Goal: Task Accomplishment & Management: Complete application form

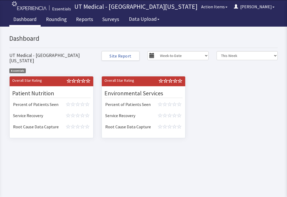
click at [58, 20] on link "Rounding" at bounding box center [56, 19] width 29 height 13
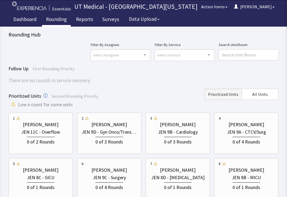
click at [263, 90] on button "All Units" at bounding box center [260, 94] width 37 height 11
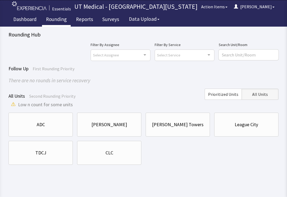
click at [120, 152] on div "CLC" at bounding box center [109, 152] width 55 height 7
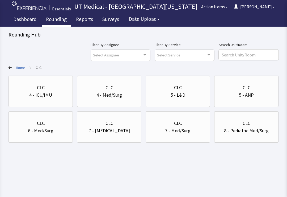
click at [184, 131] on div "7 - Med/Surg" at bounding box center [178, 130] width 26 height 7
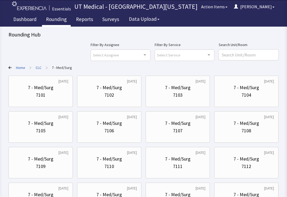
click at [183, 92] on div "7103" at bounding box center [177, 94] width 55 height 7
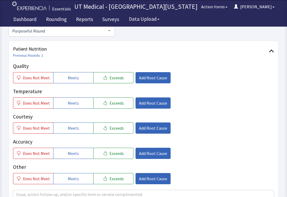
scroll to position [55, 0]
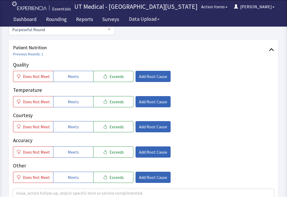
click at [74, 98] on span "Meets" at bounding box center [73, 101] width 11 height 6
click at [78, 127] on button "Meets" at bounding box center [73, 126] width 40 height 11
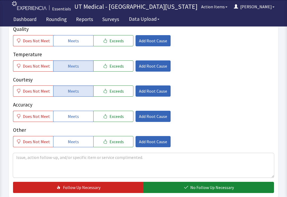
scroll to position [93, 0]
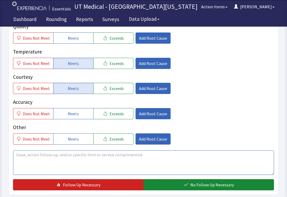
click at [91, 160] on textarea at bounding box center [143, 162] width 261 height 24
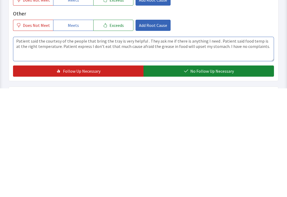
type textarea "Patient said the courtesy of the people that bring the tray is very helpful . T…"
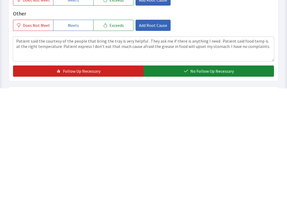
click at [234, 174] on button "No Follow Up Necessary" at bounding box center [209, 179] width 131 height 11
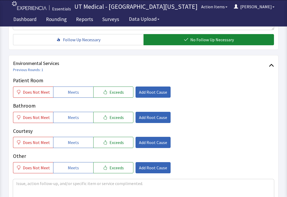
scroll to position [240, 0]
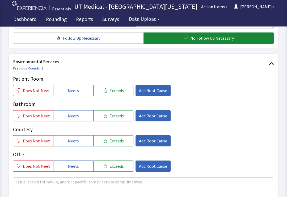
click at [110, 88] on span "Exceeds" at bounding box center [117, 91] width 14 height 6
click at [78, 114] on button "Meets" at bounding box center [73, 115] width 40 height 11
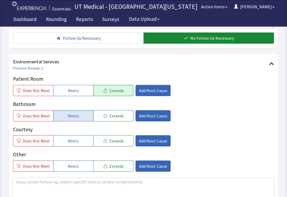
click at [75, 139] on span "Meets" at bounding box center [73, 141] width 11 height 6
click at [152, 89] on span "Add Root Cause" at bounding box center [153, 90] width 28 height 6
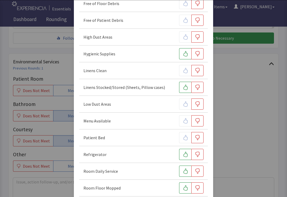
scroll to position [77, 0]
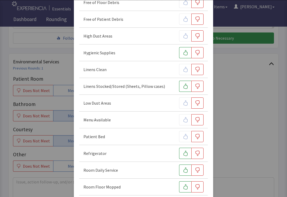
click at [185, 170] on icon "button" at bounding box center [186, 169] width 4 height 5
click at [184, 167] on button "button" at bounding box center [185, 169] width 12 height 11
click at [181, 169] on button "button" at bounding box center [185, 169] width 12 height 11
click at [158, 39] on div "High Dust Areas" at bounding box center [144, 35] width 120 height 11
click at [158, 51] on div "Hygienic Supplies" at bounding box center [144, 52] width 120 height 11
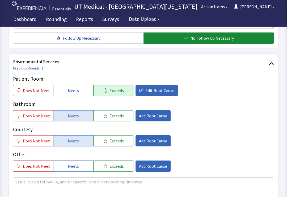
scroll to position [0, 0]
click at [251, 100] on div "Patient Room Does Not Meet Meets Exceeds Edit Root Cause Bathroom Does Not Meet…" at bounding box center [143, 123] width 261 height 97
click at [158, 89] on span "Edit Root Cause" at bounding box center [160, 90] width 29 height 6
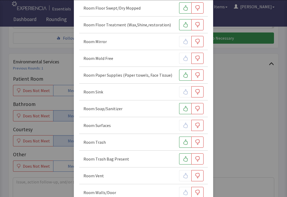
scroll to position [275, 0]
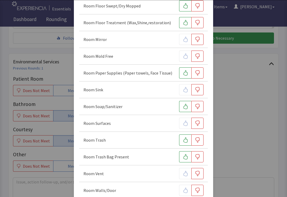
click at [184, 124] on div at bounding box center [191, 123] width 24 height 11
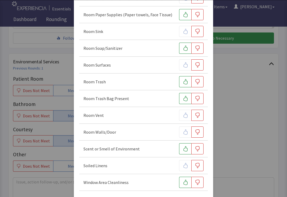
scroll to position [335, 0]
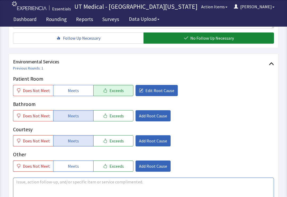
click at [136, 185] on textarea at bounding box center [143, 189] width 261 height 24
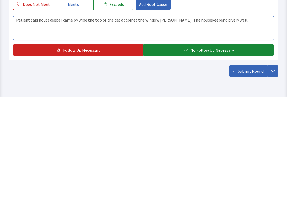
type textarea "Patient said housekeeper came by wipe the top of the desk cabinet the window si…"
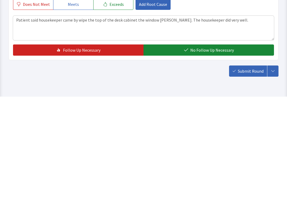
click at [213, 147] on span "No Follow Up Necessary" at bounding box center [212, 150] width 44 height 6
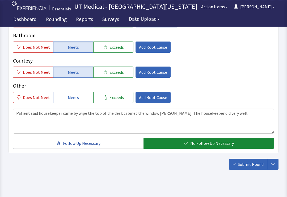
click at [249, 163] on span "Submit Round" at bounding box center [251, 164] width 26 height 6
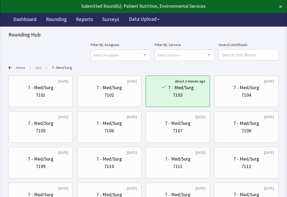
click at [277, 10] on div "×" at bounding box center [269, 6] width 28 height 9
click at [280, 9] on button "×" at bounding box center [280, 6] width 3 height 9
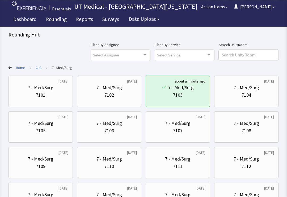
click at [259, 7] on button "[PERSON_NAME]" at bounding box center [254, 6] width 47 height 11
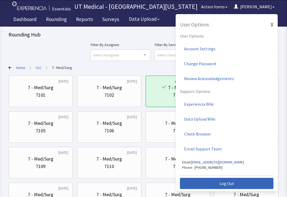
click at [218, 188] on button "Log Out" at bounding box center [227, 183] width 94 height 11
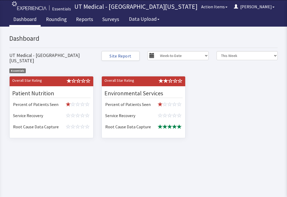
click at [56, 18] on link "Rounding" at bounding box center [56, 19] width 29 height 13
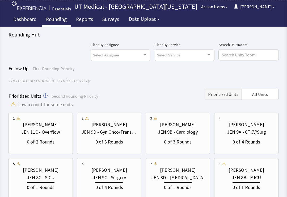
click at [268, 95] on span "All Units" at bounding box center [260, 94] width 16 height 6
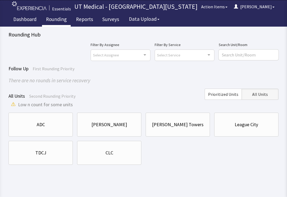
click at [123, 151] on div "CLC" at bounding box center [109, 152] width 55 height 7
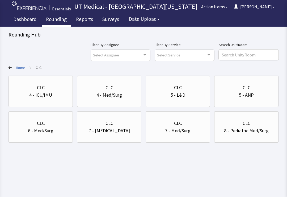
click at [187, 127] on div "7 - Med/Surg" at bounding box center [178, 130] width 26 height 7
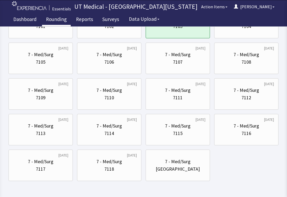
scroll to position [69, 0]
click at [248, 97] on div "7112" at bounding box center [247, 97] width 10 height 7
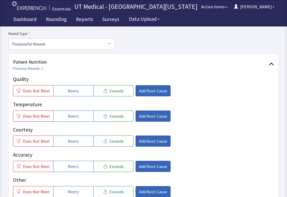
click at [77, 118] on button "Meets" at bounding box center [73, 116] width 40 height 11
click at [73, 143] on span "Meets" at bounding box center [73, 141] width 11 height 6
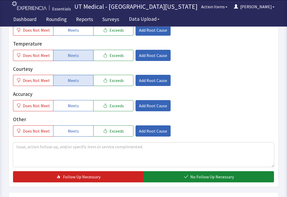
scroll to position [102, 0]
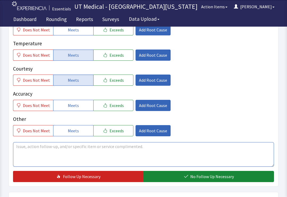
click at [113, 151] on textarea at bounding box center [143, 154] width 261 height 24
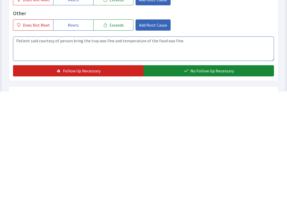
type textarea "Patient said courtesy of person bring the tray was fine and temperature of the …"
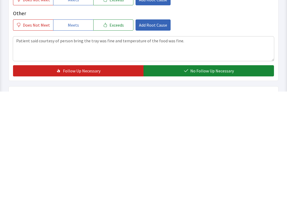
click at [221, 171] on button "No Follow Up Necessary" at bounding box center [209, 176] width 131 height 11
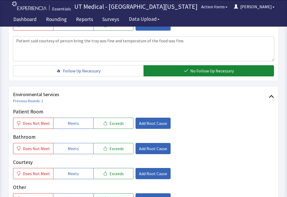
click at [82, 120] on button "Meets" at bounding box center [73, 123] width 40 height 11
click at [76, 149] on span "Meets" at bounding box center [73, 148] width 11 height 6
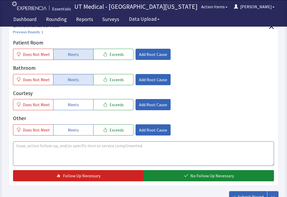
click at [124, 151] on textarea at bounding box center [143, 153] width 261 height 24
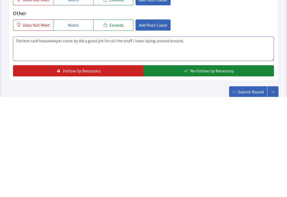
type textarea "Patient said housekeeper came by did a good job for all the stuff I have laying…"
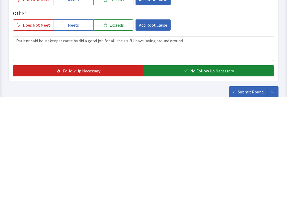
click at [204, 168] on span "No Follow Up Necessary" at bounding box center [212, 171] width 44 height 6
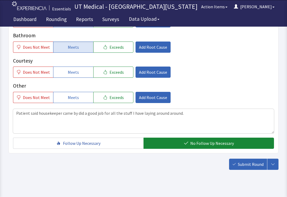
click at [243, 164] on span "Submit Round" at bounding box center [251, 164] width 26 height 6
